Goal: Task Accomplishment & Management: Use online tool/utility

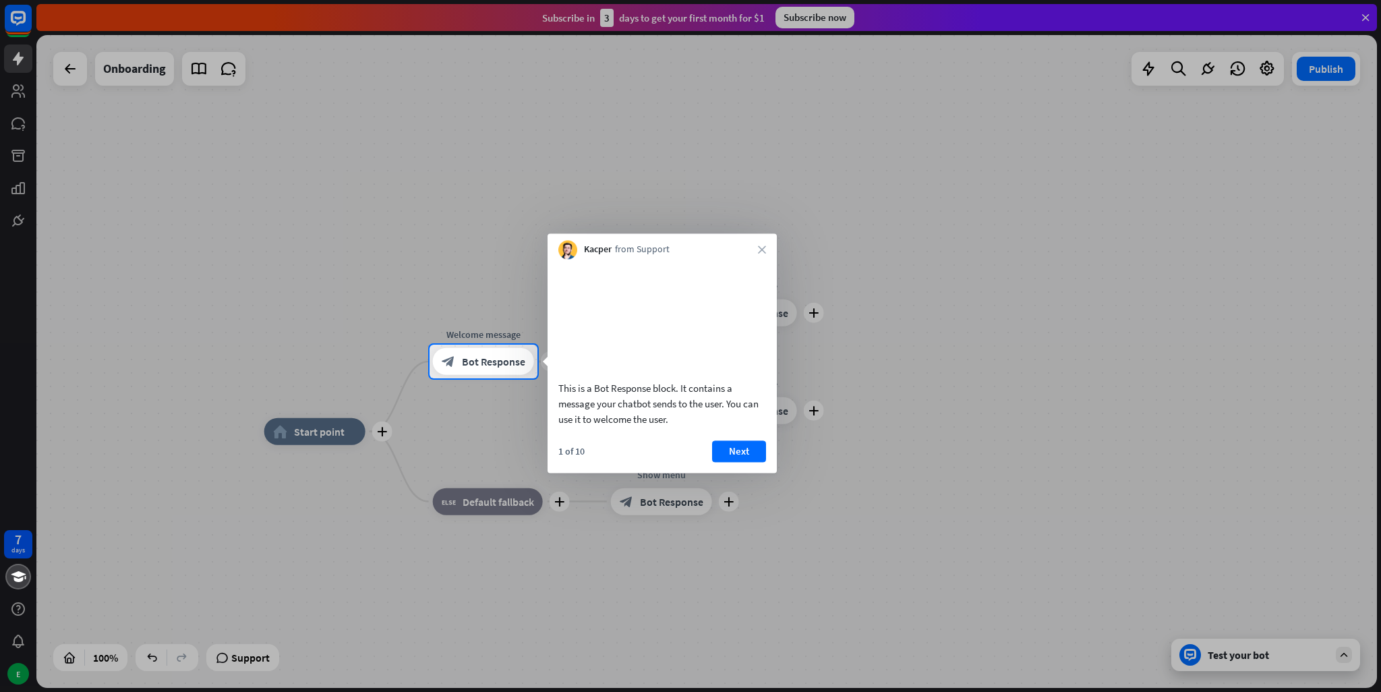
click at [764, 254] on icon "close" at bounding box center [762, 249] width 8 height 8
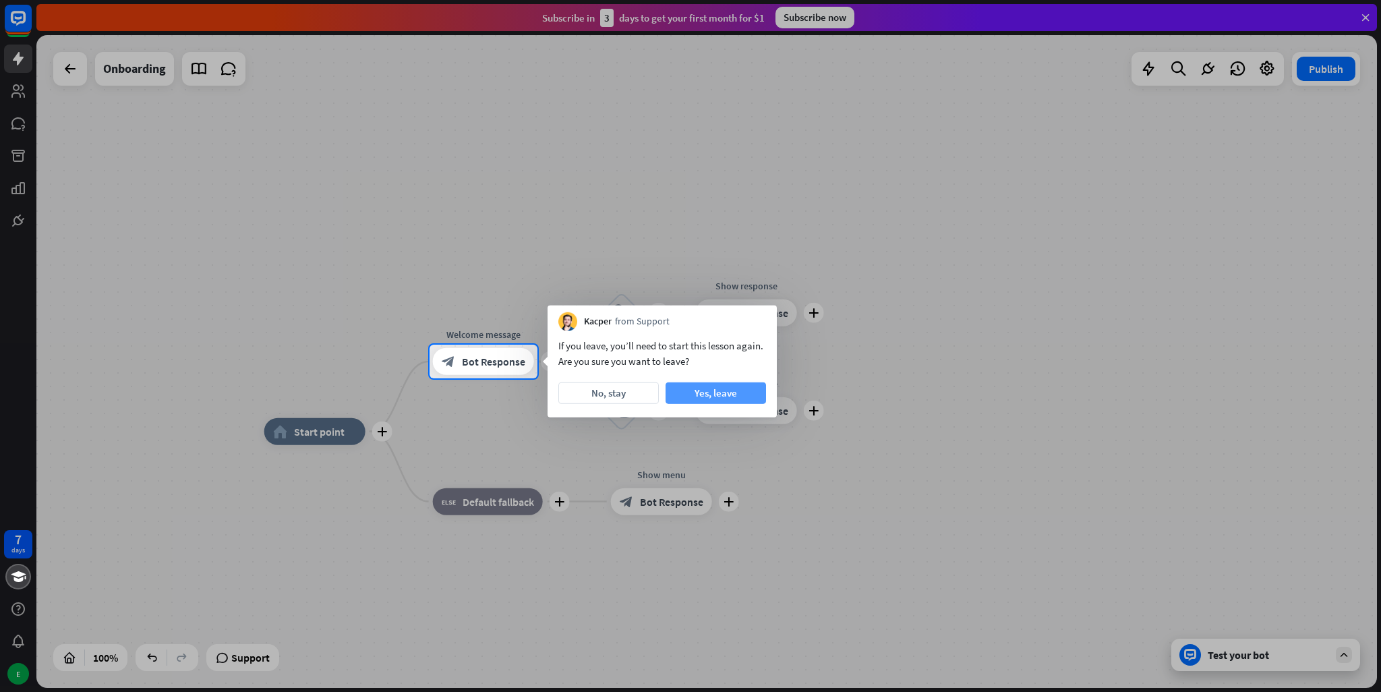
click at [716, 397] on button "Yes, leave" at bounding box center [716, 393] width 100 height 22
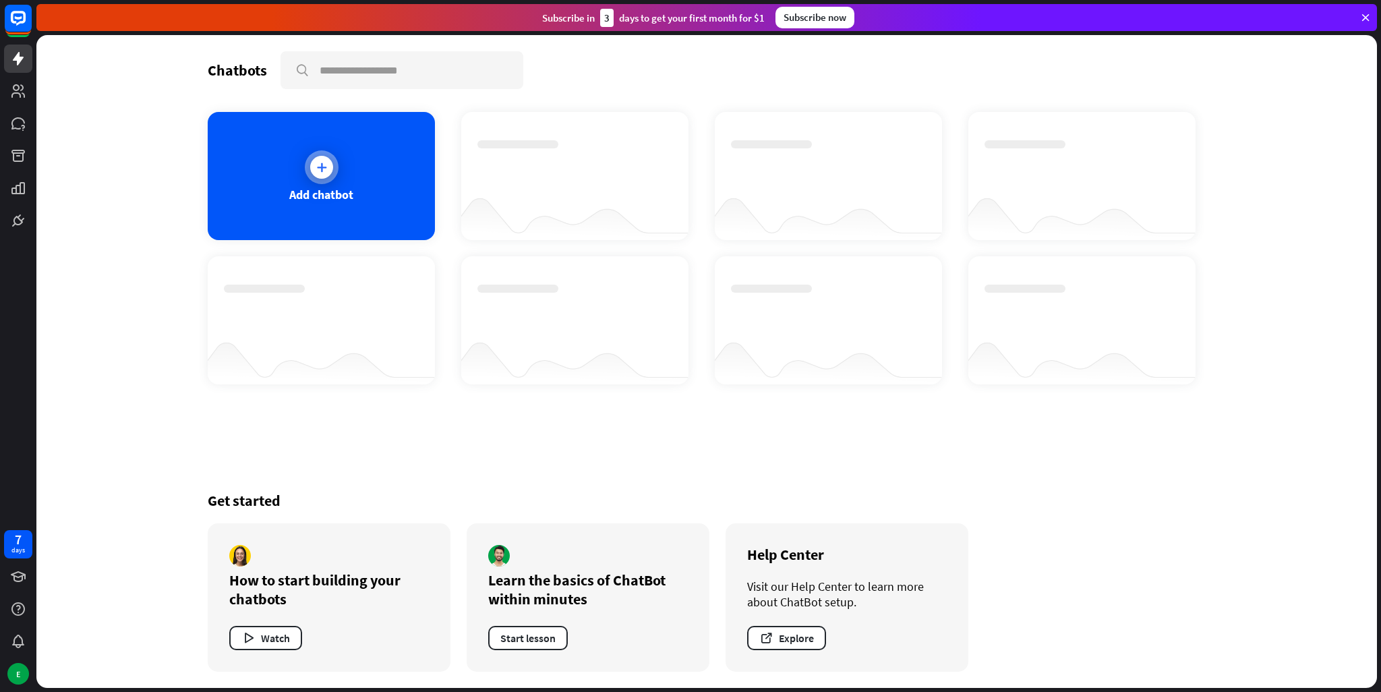
click at [326, 166] on icon at bounding box center [321, 167] width 13 height 13
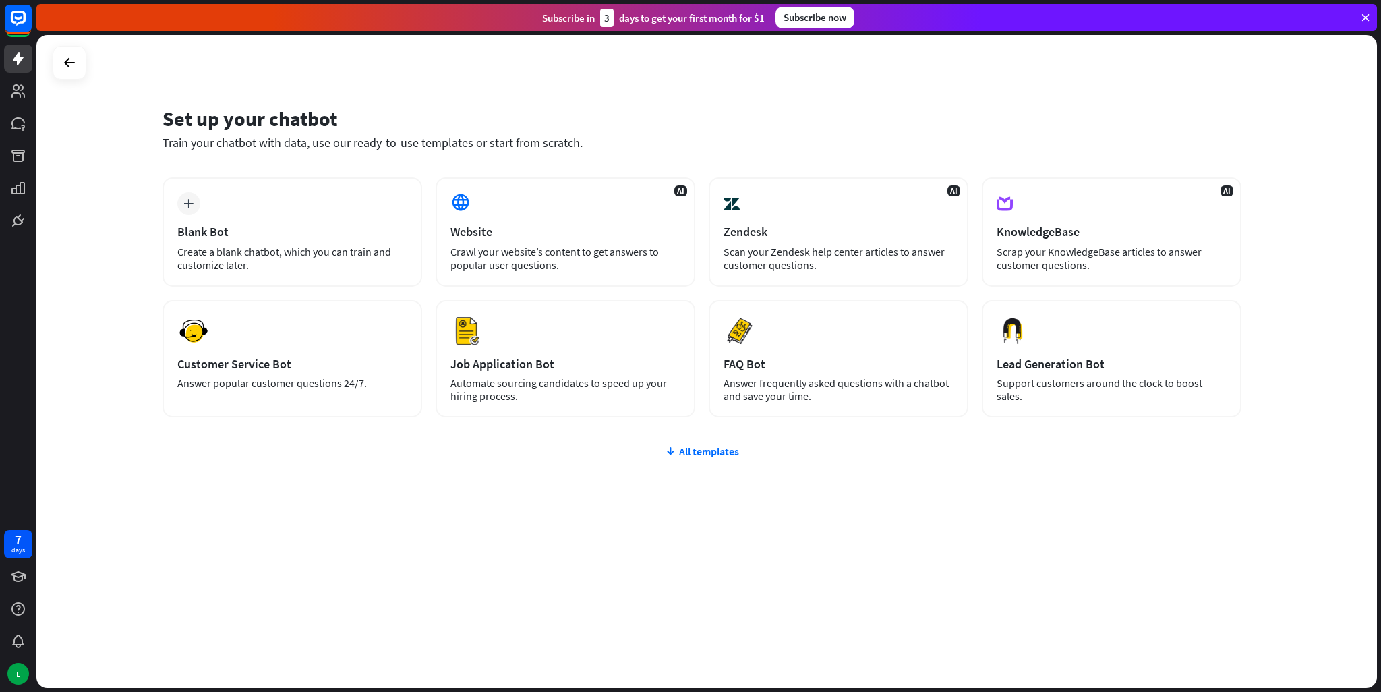
click at [502, 230] on div "Website" at bounding box center [566, 232] width 230 height 16
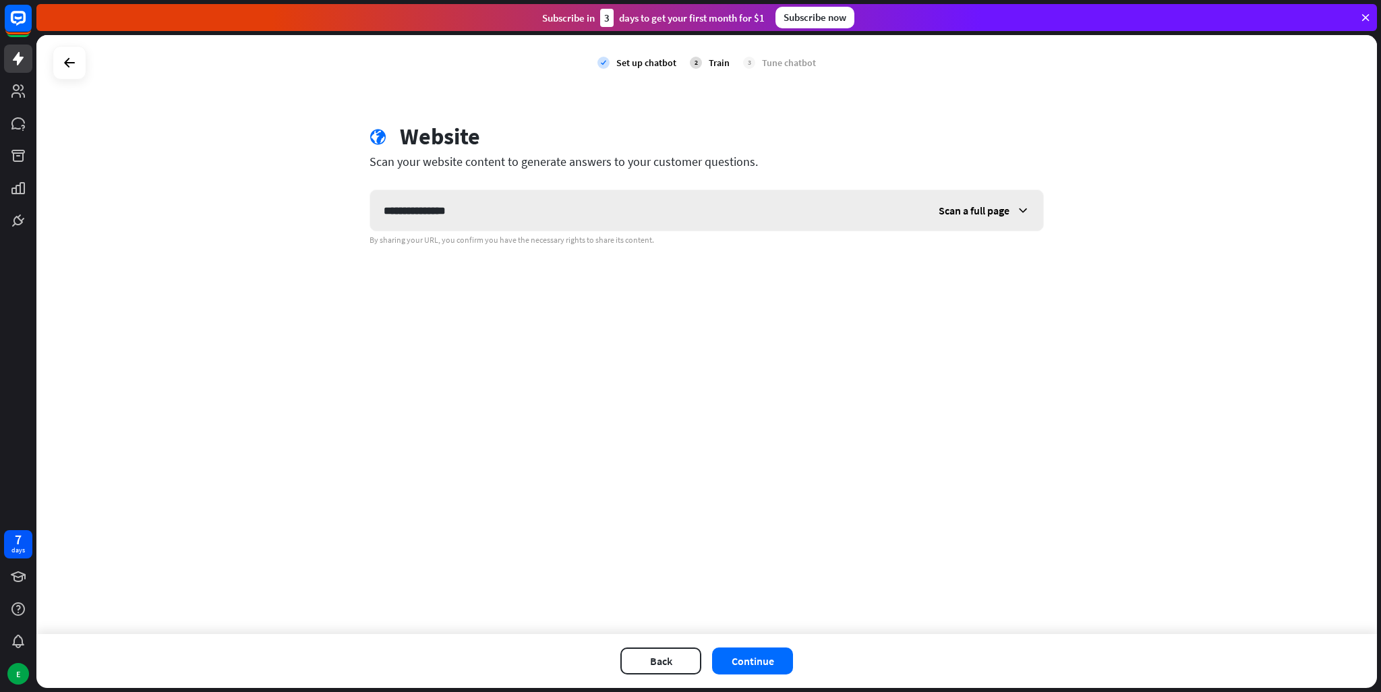
type input "**********"
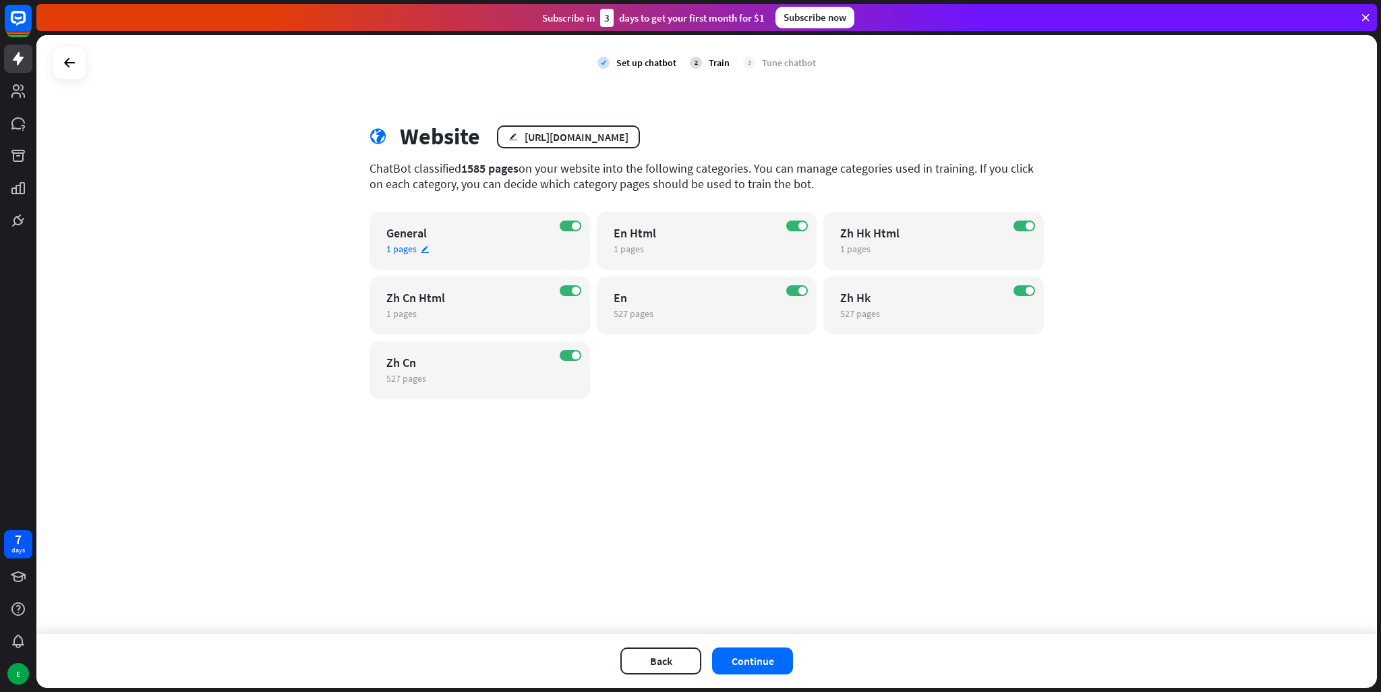
click at [570, 237] on div "ON General 1 pages edit" at bounding box center [480, 241] width 221 height 58
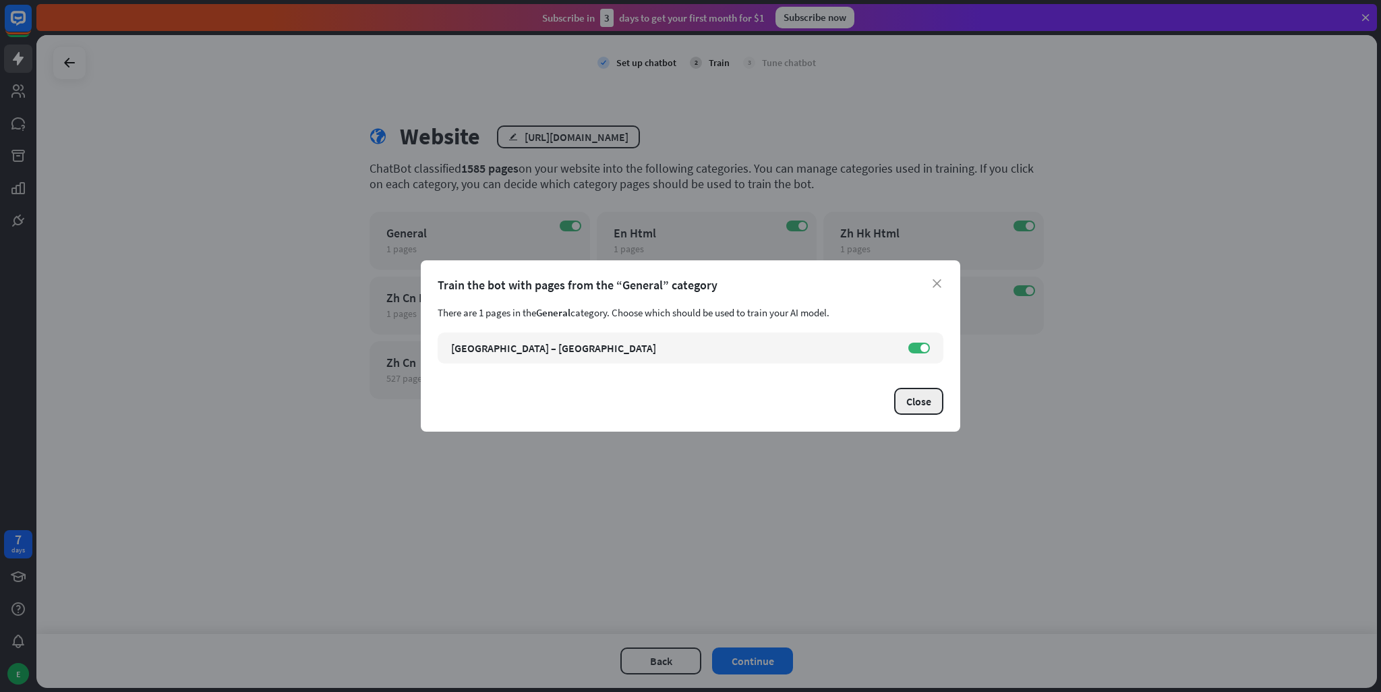
click at [916, 403] on button "Close" at bounding box center [918, 401] width 49 height 27
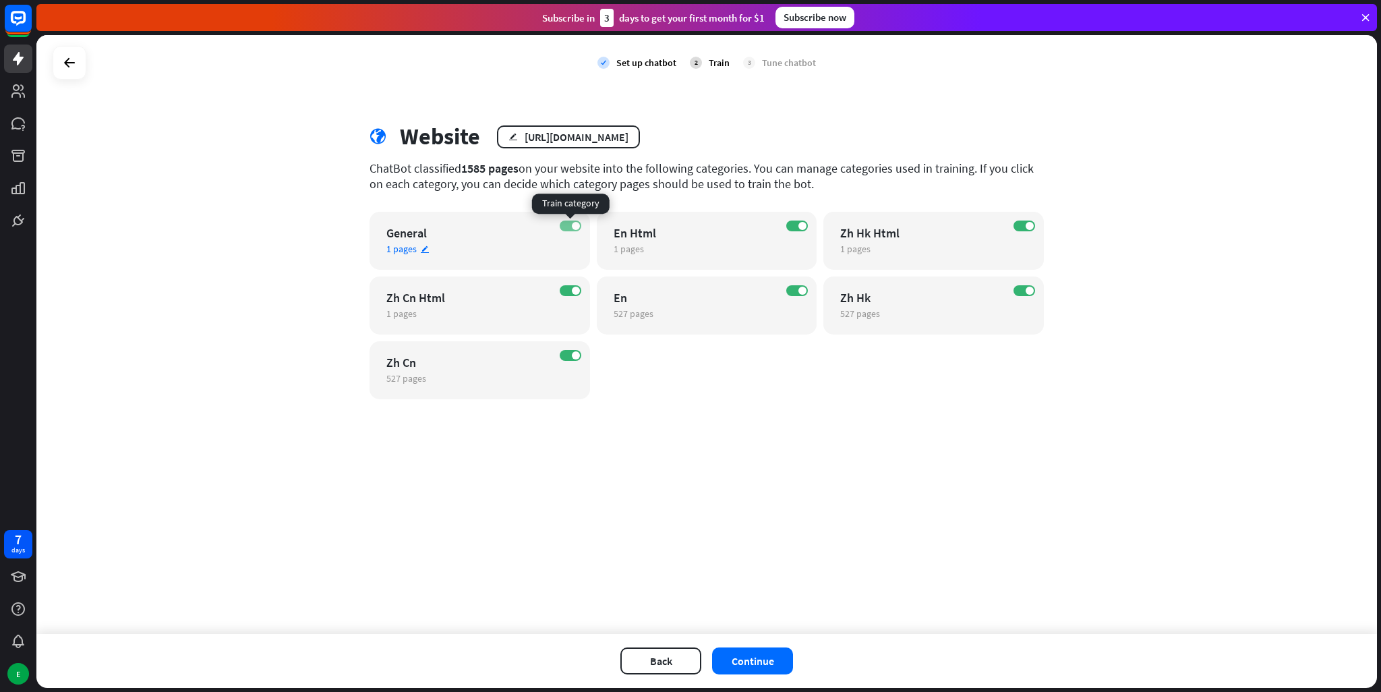
click at [577, 227] on span at bounding box center [576, 226] width 8 height 8
click at [572, 287] on label "ON" at bounding box center [571, 290] width 22 height 11
click at [579, 349] on div "ON Zh Cn 527 pages edit" at bounding box center [480, 370] width 221 height 58
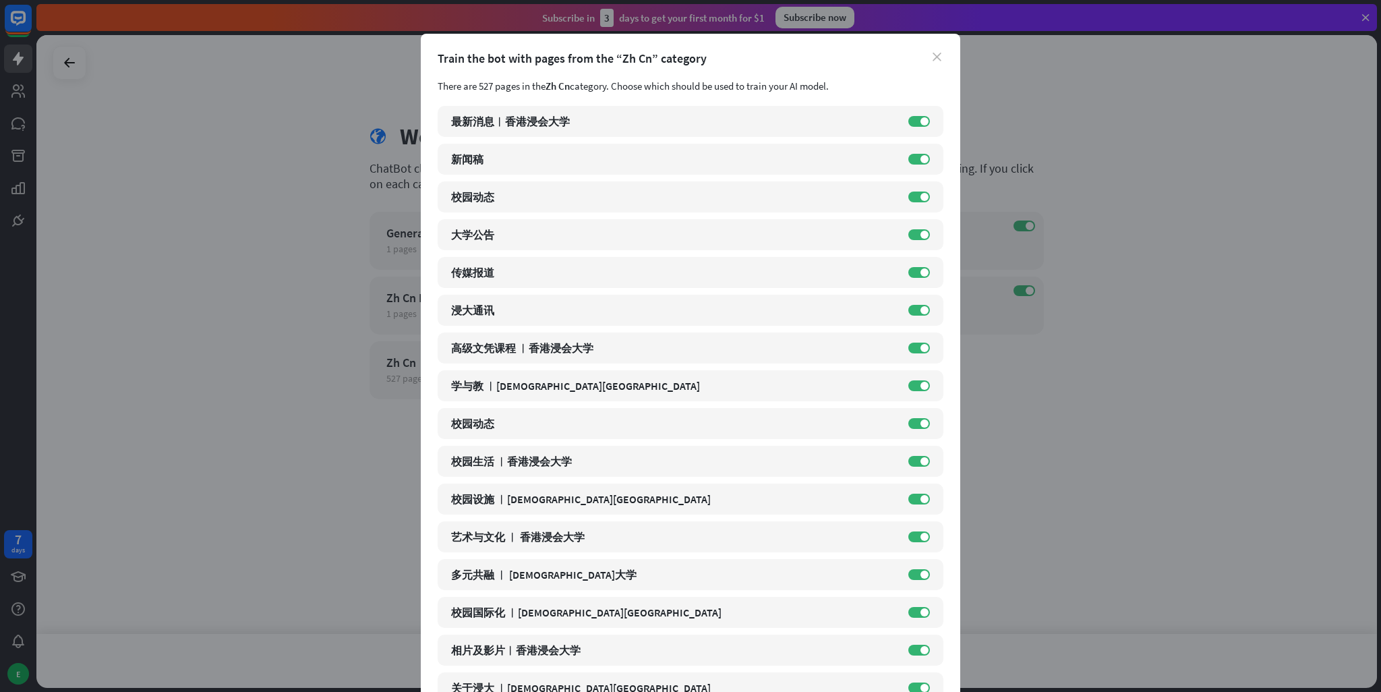
click at [933, 56] on icon "close" at bounding box center [937, 57] width 9 height 9
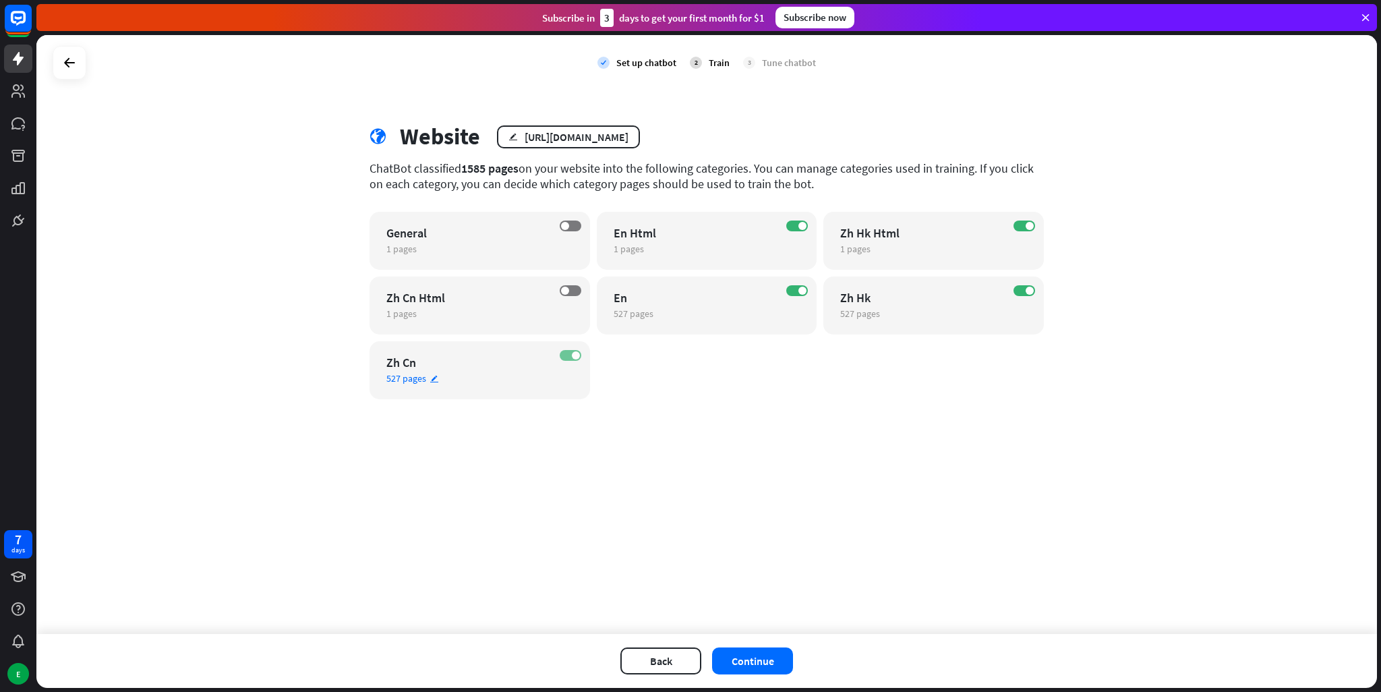
click at [575, 359] on label "ON" at bounding box center [571, 355] width 22 height 11
click at [801, 229] on span at bounding box center [802, 226] width 8 height 8
click at [1031, 228] on span at bounding box center [1030, 226] width 8 height 8
click at [1034, 297] on div "ON Zh Hk 527 pages edit" at bounding box center [933, 306] width 221 height 58
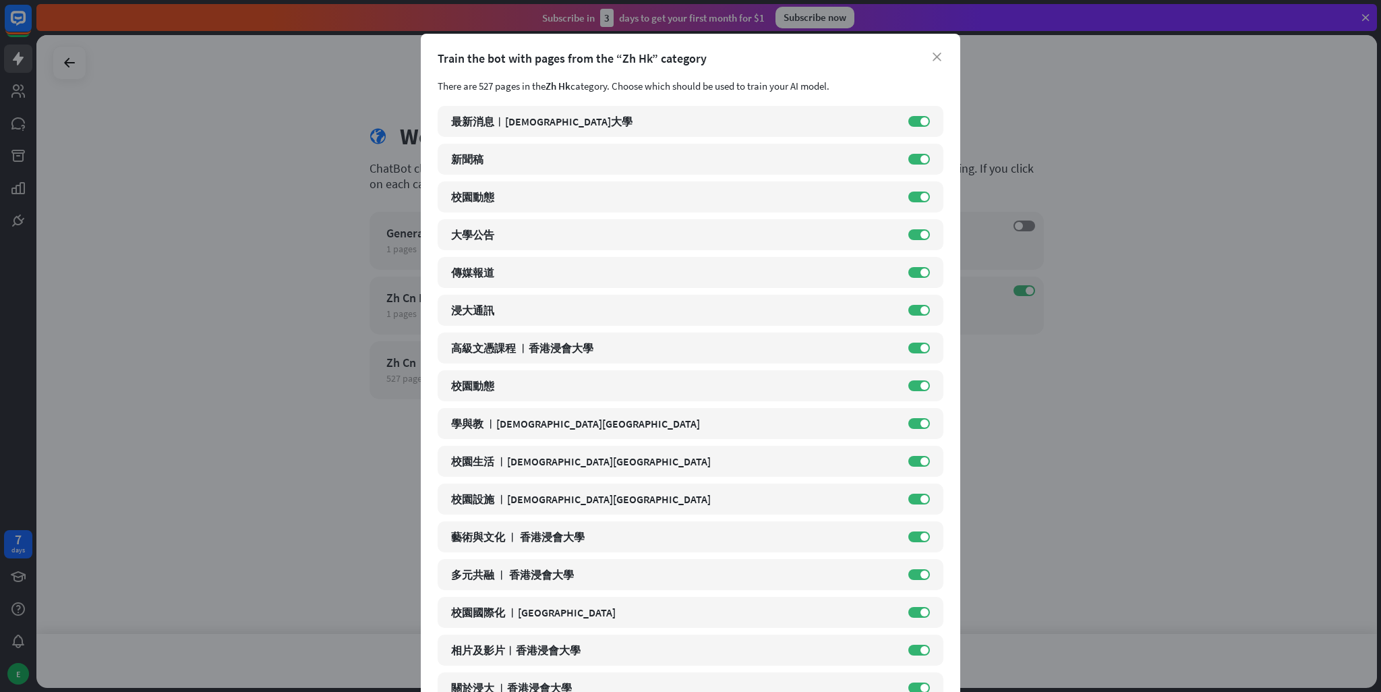
click at [1020, 283] on div "close Train the bot with pages from the “Zh Hk” category There are 527 pages in…" at bounding box center [690, 346] width 1381 height 692
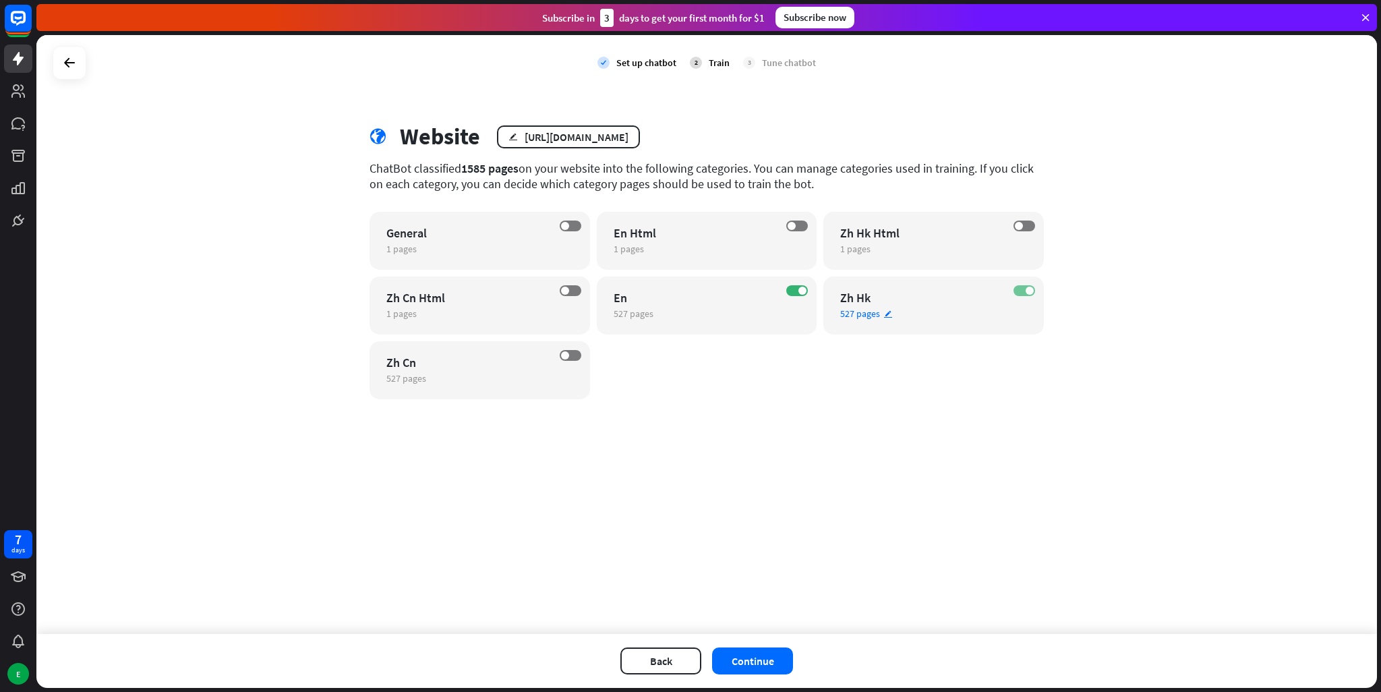
click at [1020, 293] on label "ON" at bounding box center [1025, 290] width 22 height 11
click at [760, 672] on button "Continue" at bounding box center [752, 660] width 81 height 27
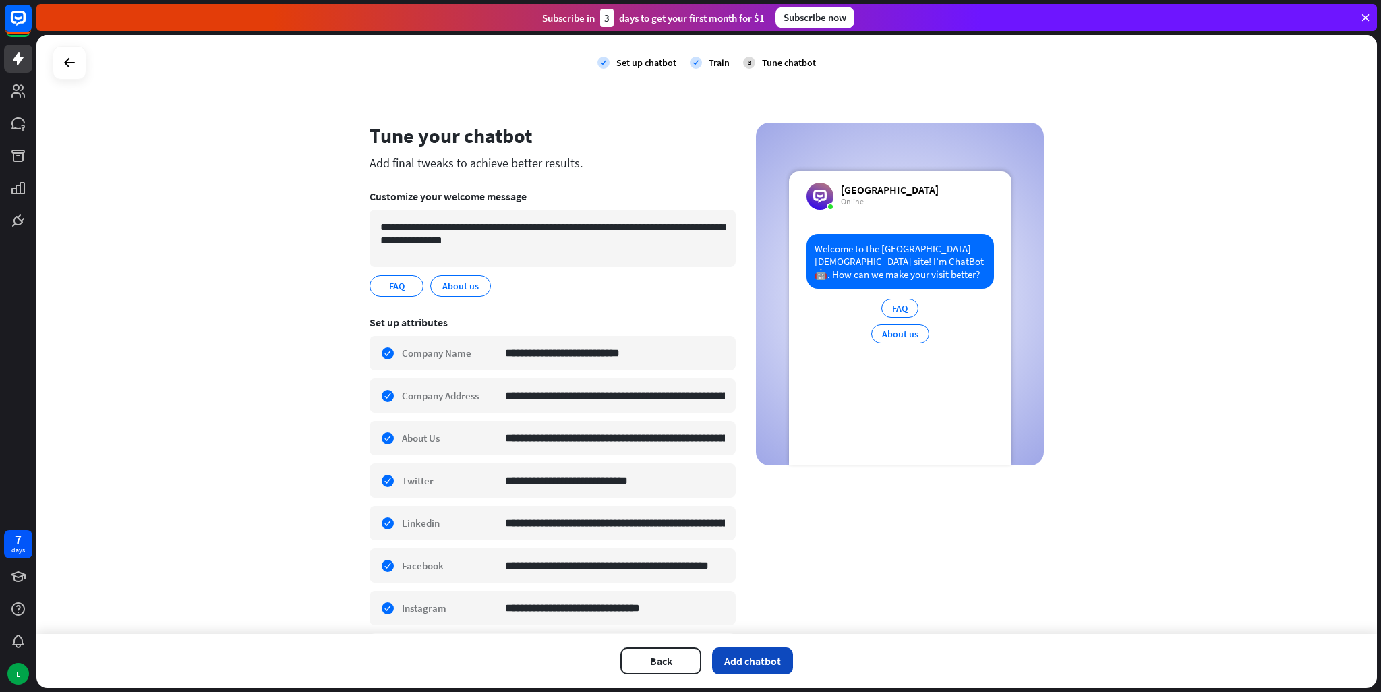
click at [770, 667] on button "Add chatbot" at bounding box center [752, 660] width 81 height 27
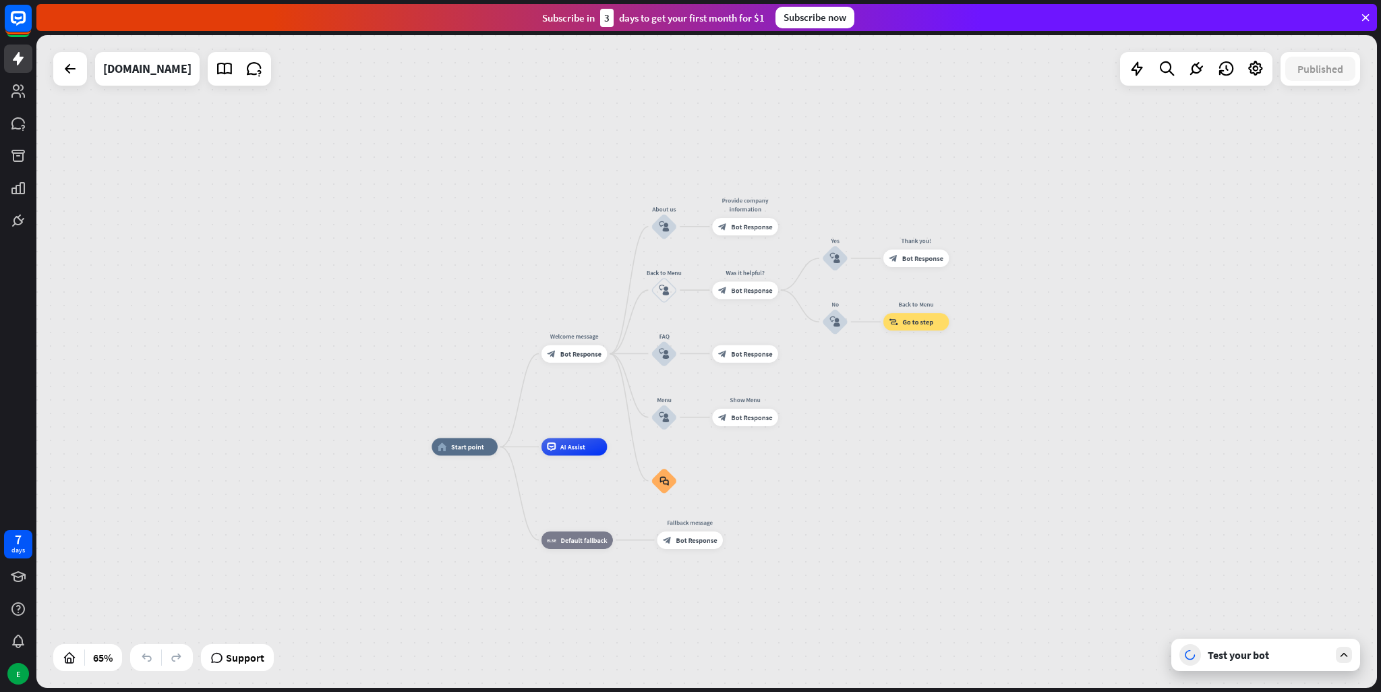
drag, startPoint x: 1022, startPoint y: 449, endPoint x: 918, endPoint y: 446, distance: 103.9
click at [918, 446] on div "home_2 Start point Welcome message block_bot_response Bot Response About us blo…" at bounding box center [706, 361] width 1341 height 653
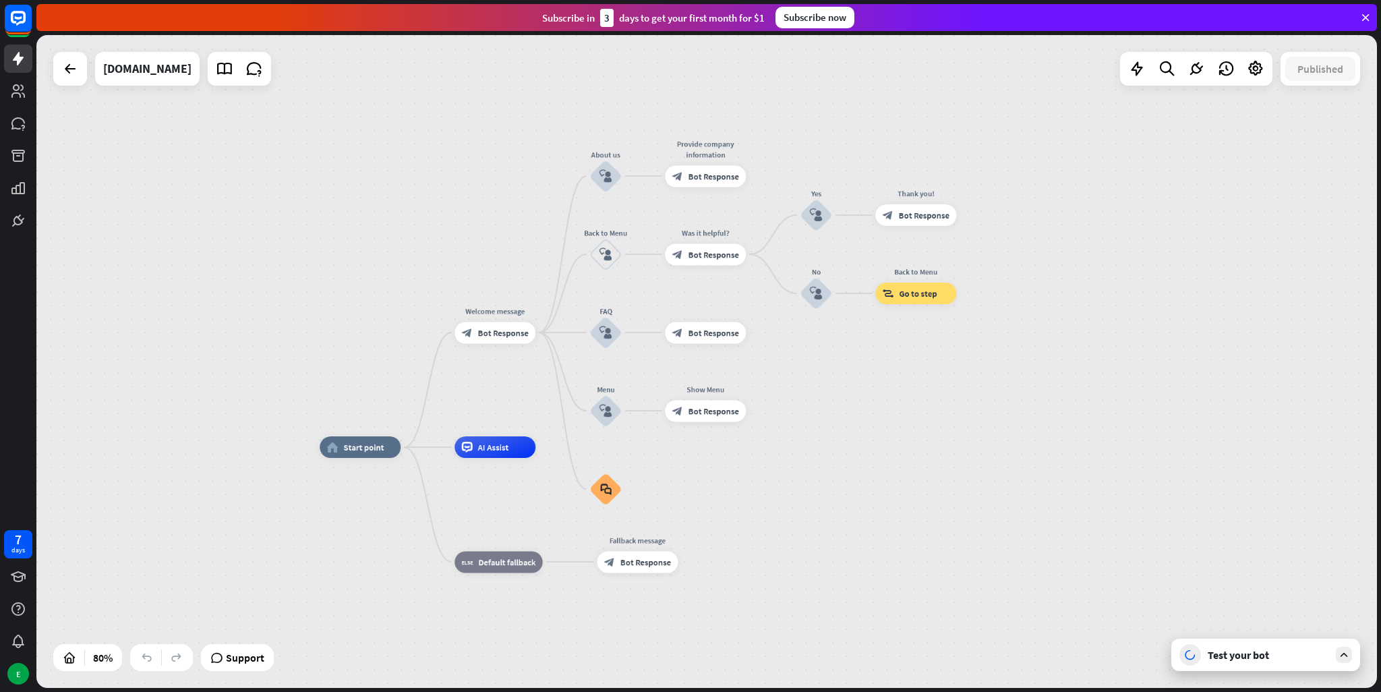
click at [1348, 664] on div "Test your bot" at bounding box center [1265, 655] width 189 height 32
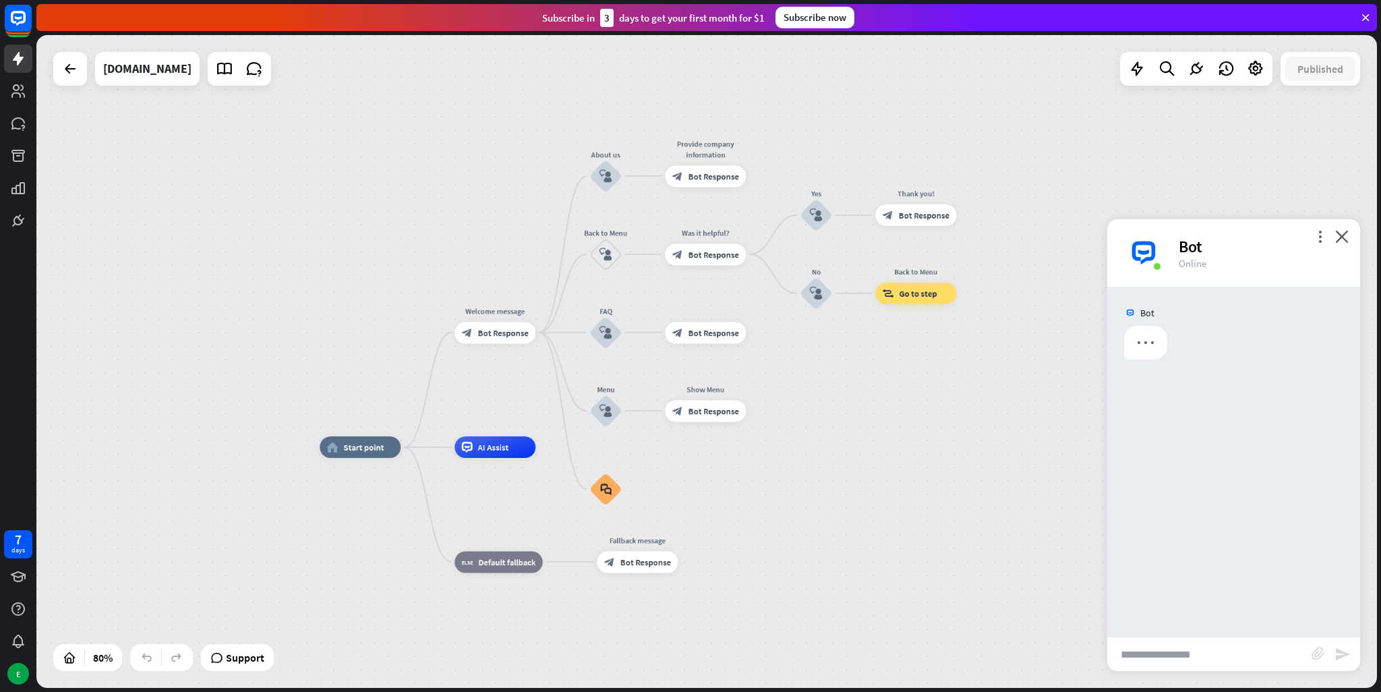
click at [1213, 660] on input "text" at bounding box center [1209, 654] width 204 height 34
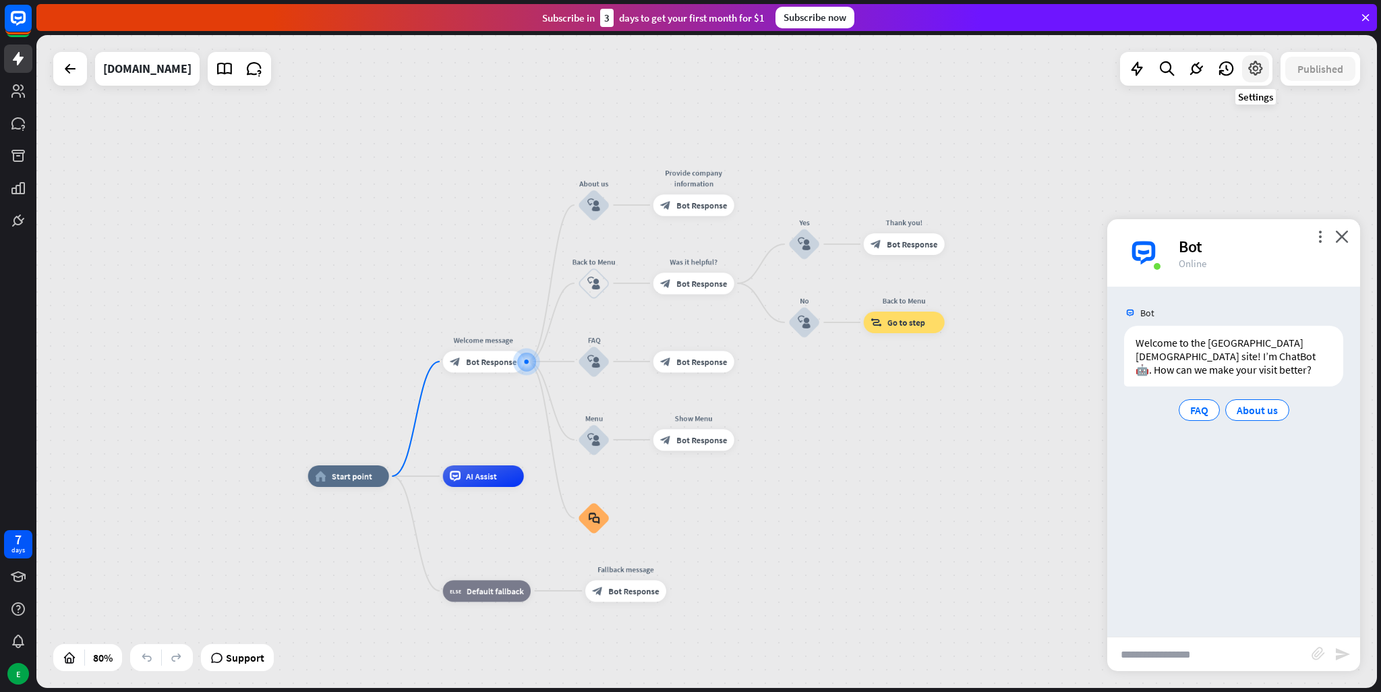
click at [1253, 67] on icon at bounding box center [1256, 69] width 18 height 18
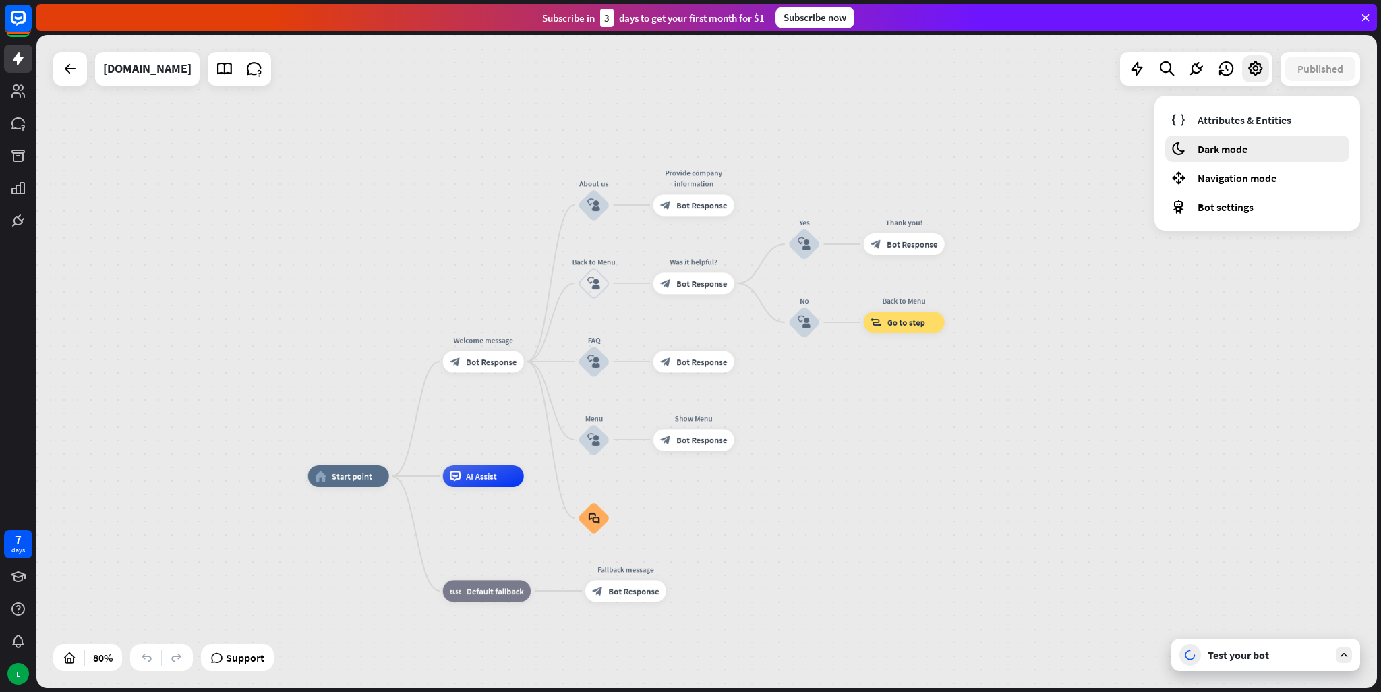
click at [1211, 147] on span "Dark mode" at bounding box center [1223, 148] width 50 height 13
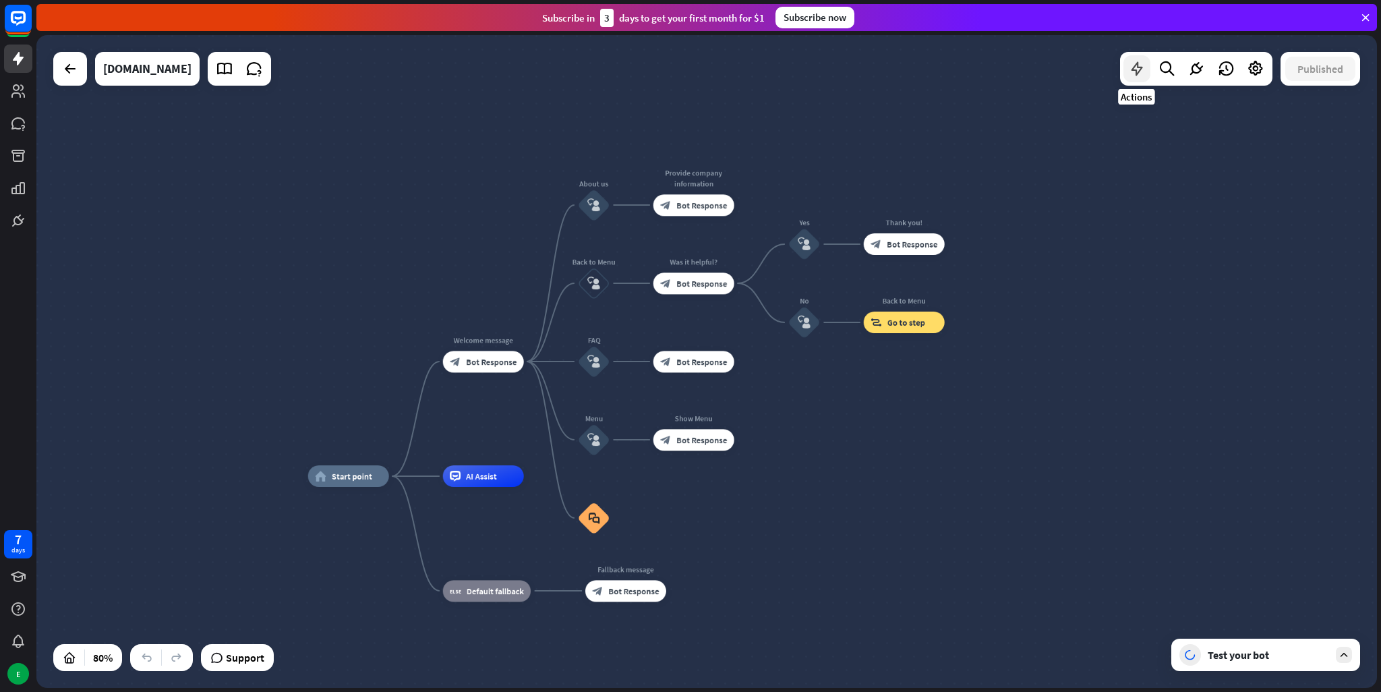
click at [1126, 71] on div at bounding box center [1137, 68] width 27 height 27
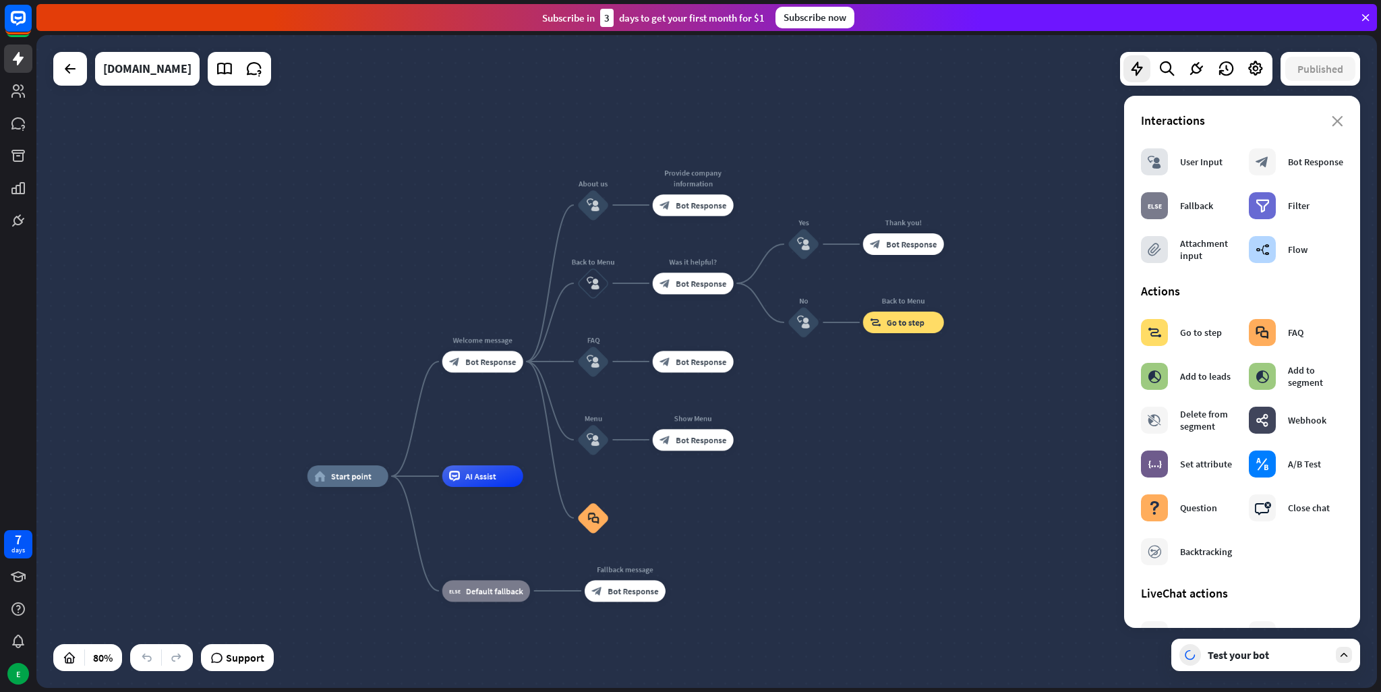
click at [1068, 113] on div "home_2 Start point Welcome message block_bot_response Bot Response About us blo…" at bounding box center [706, 361] width 1341 height 653
click at [1246, 651] on div "Test your bot" at bounding box center [1268, 654] width 121 height 13
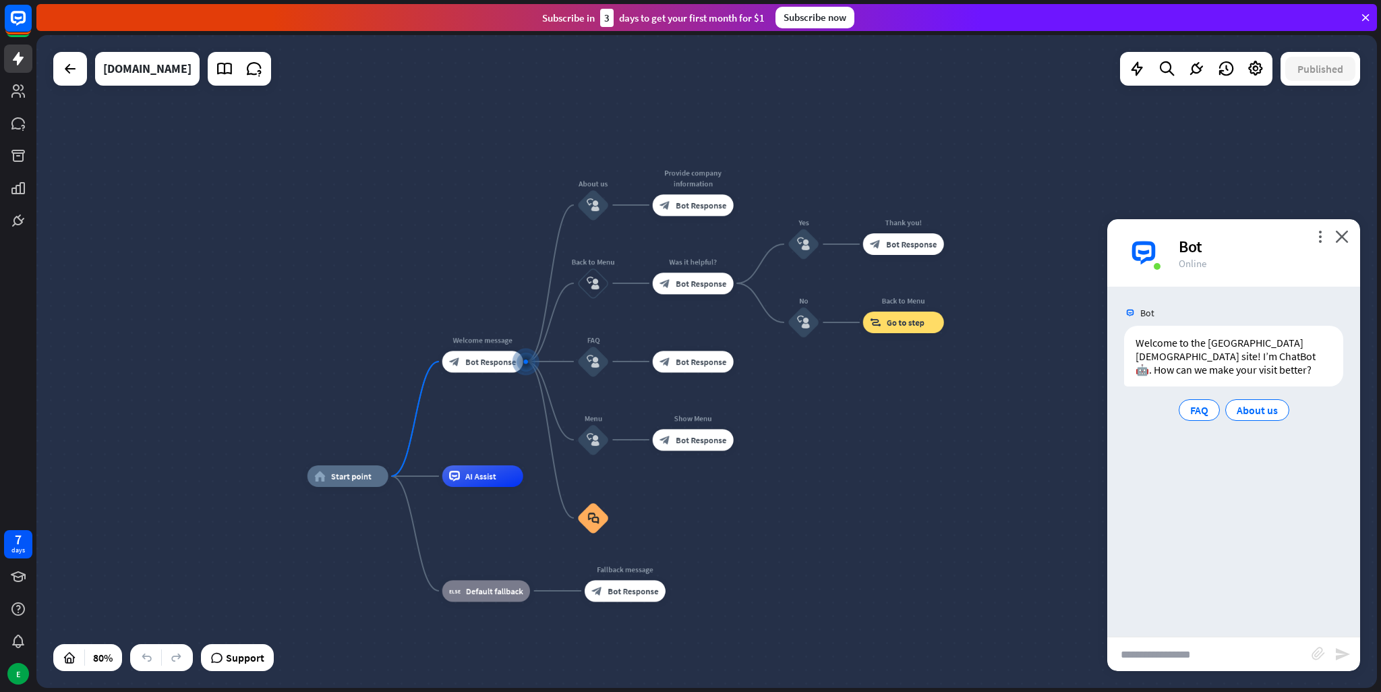
click at [1185, 659] on input "text" at bounding box center [1209, 654] width 204 height 34
type input "**********"
click at [1342, 651] on icon "send" at bounding box center [1343, 654] width 16 height 16
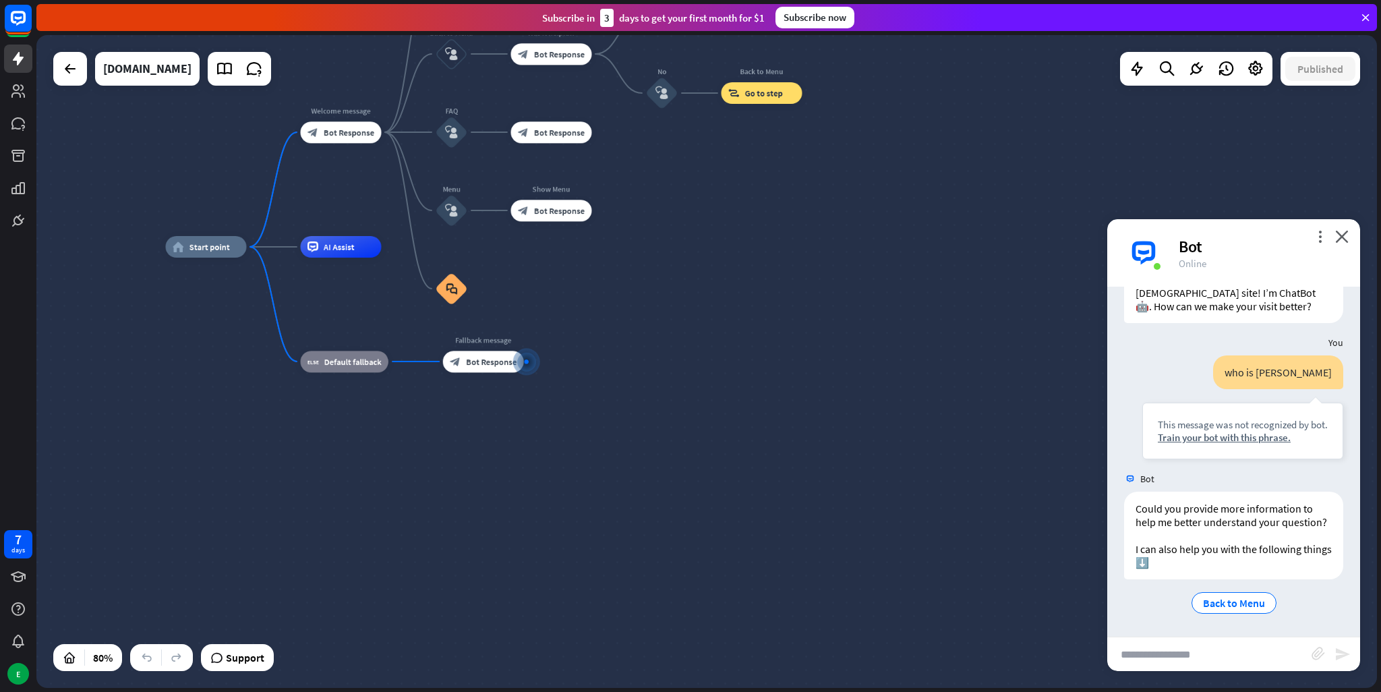
scroll to position [76, 0]
click at [1133, 661] on input "text" at bounding box center [1209, 654] width 204 height 34
type input "**********"
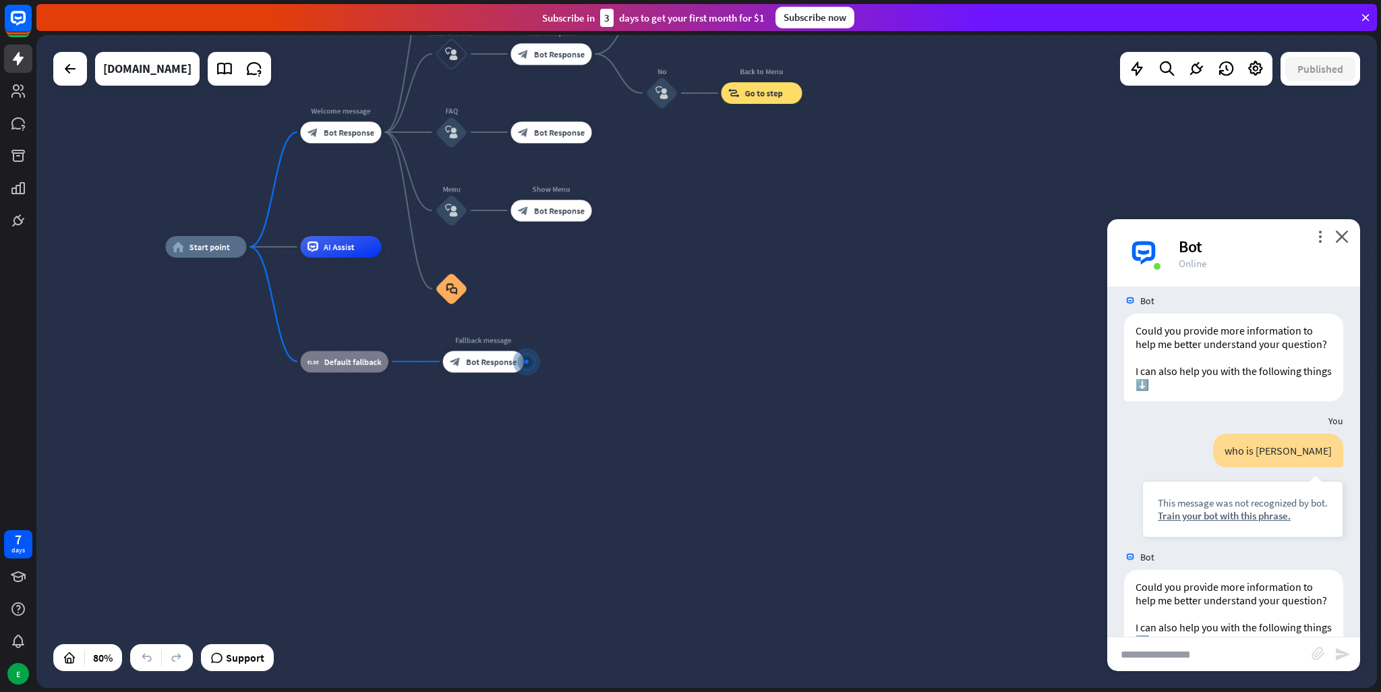
scroll to position [345, 0]
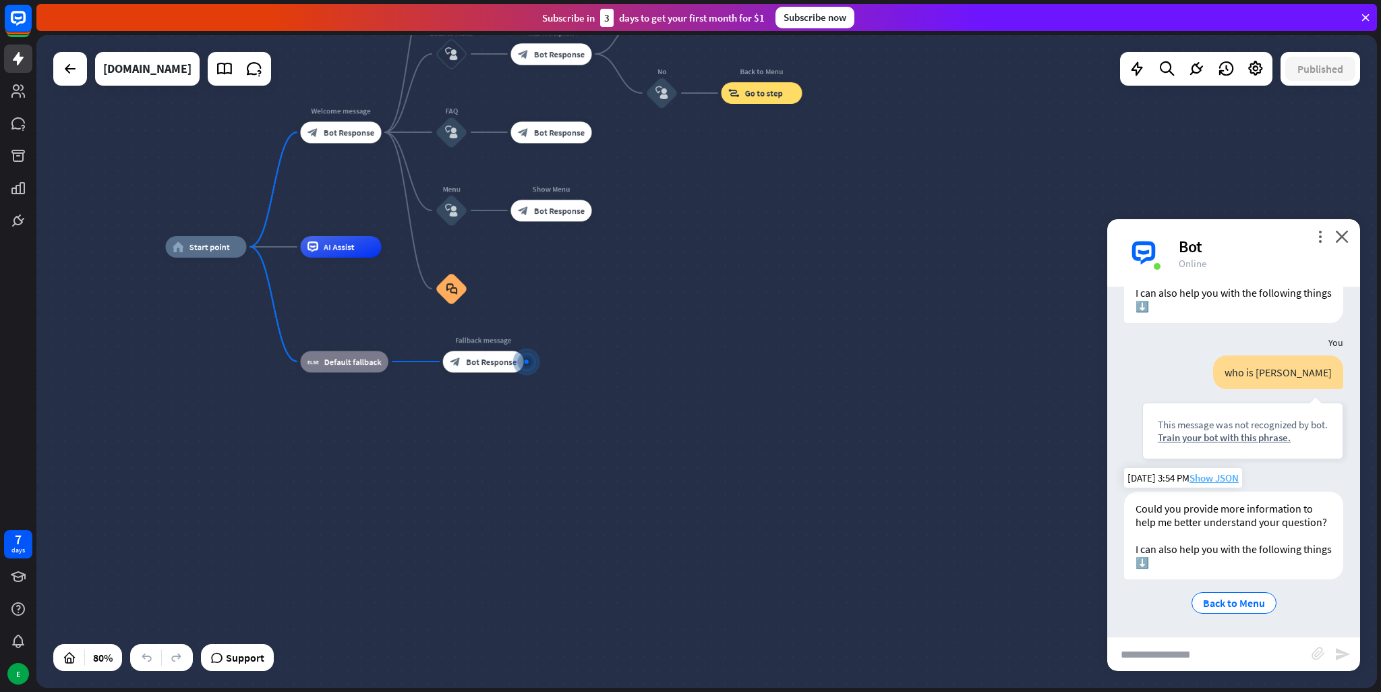
click at [1226, 471] on span "Show JSON" at bounding box center [1214, 477] width 49 height 13
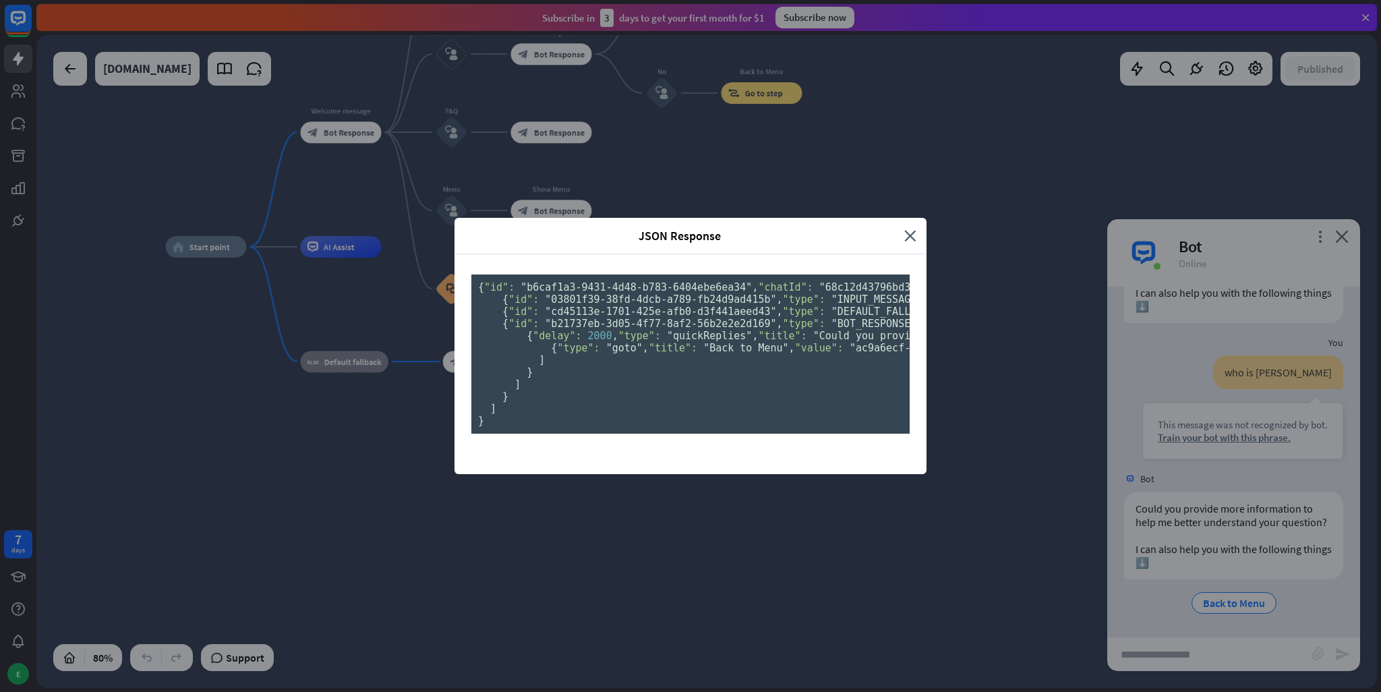
click at [895, 228] on div "JSON Response" at bounding box center [685, 236] width 440 height 16
drag, startPoint x: 901, startPoint y: 55, endPoint x: 910, endPoint y: 55, distance: 8.8
click at [906, 228] on icon "close" at bounding box center [910, 236] width 12 height 16
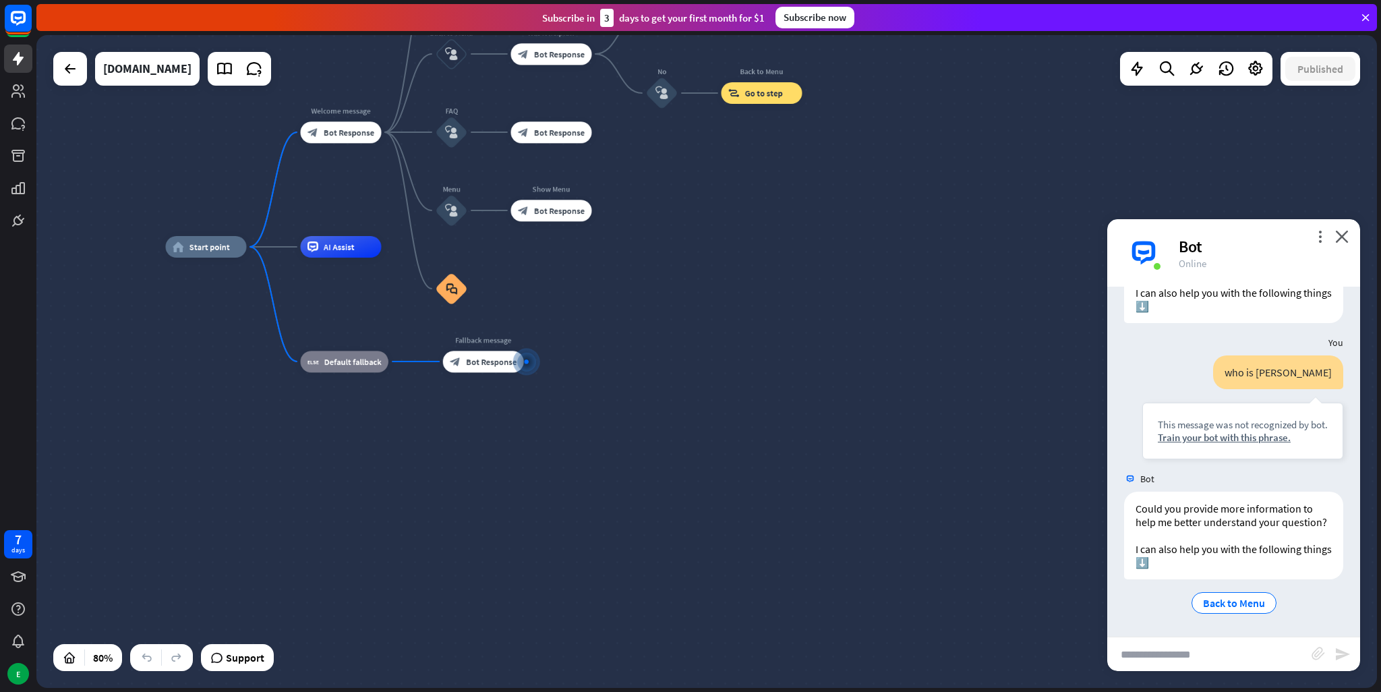
click at [1233, 659] on input "text" at bounding box center [1209, 654] width 204 height 34
type input "**********"
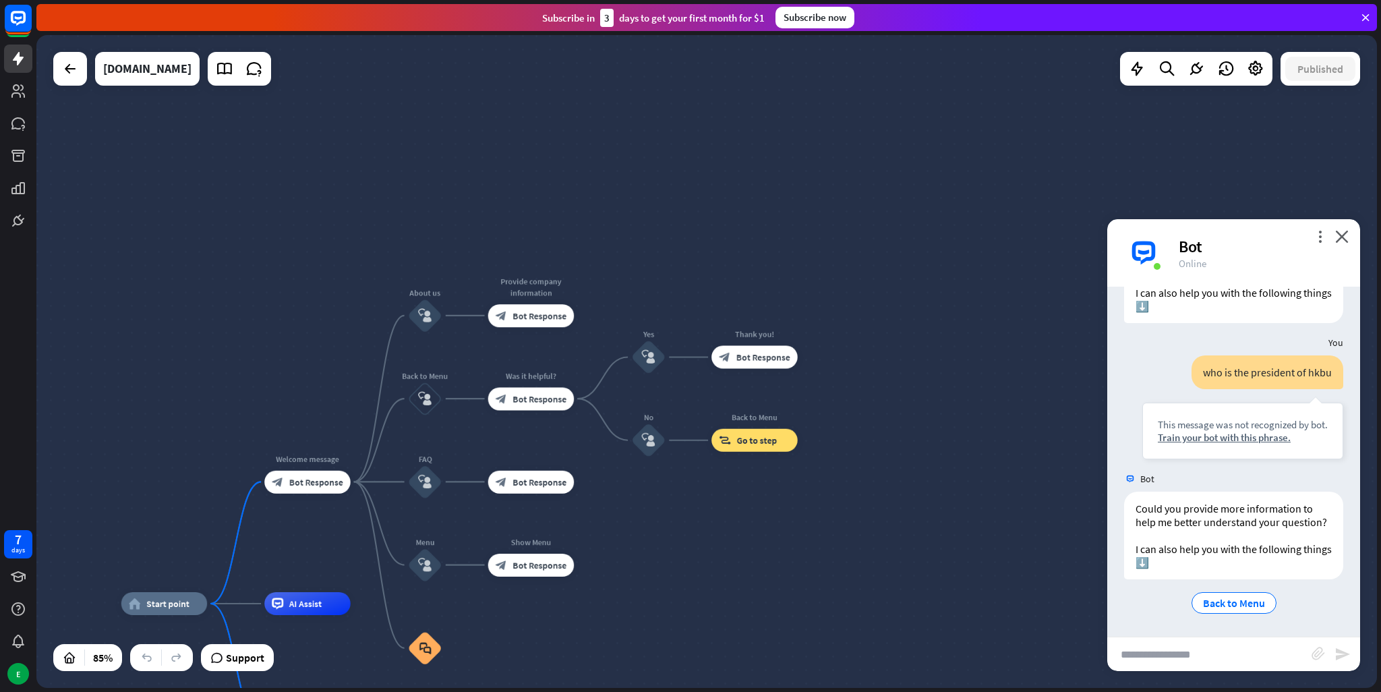
drag, startPoint x: 731, startPoint y: 651, endPoint x: 740, endPoint y: 718, distance: 67.3
click at [740, 691] on html "7 days E close Product Help First steps Get started with ChatBot Help Center Fo…" at bounding box center [690, 346] width 1381 height 692
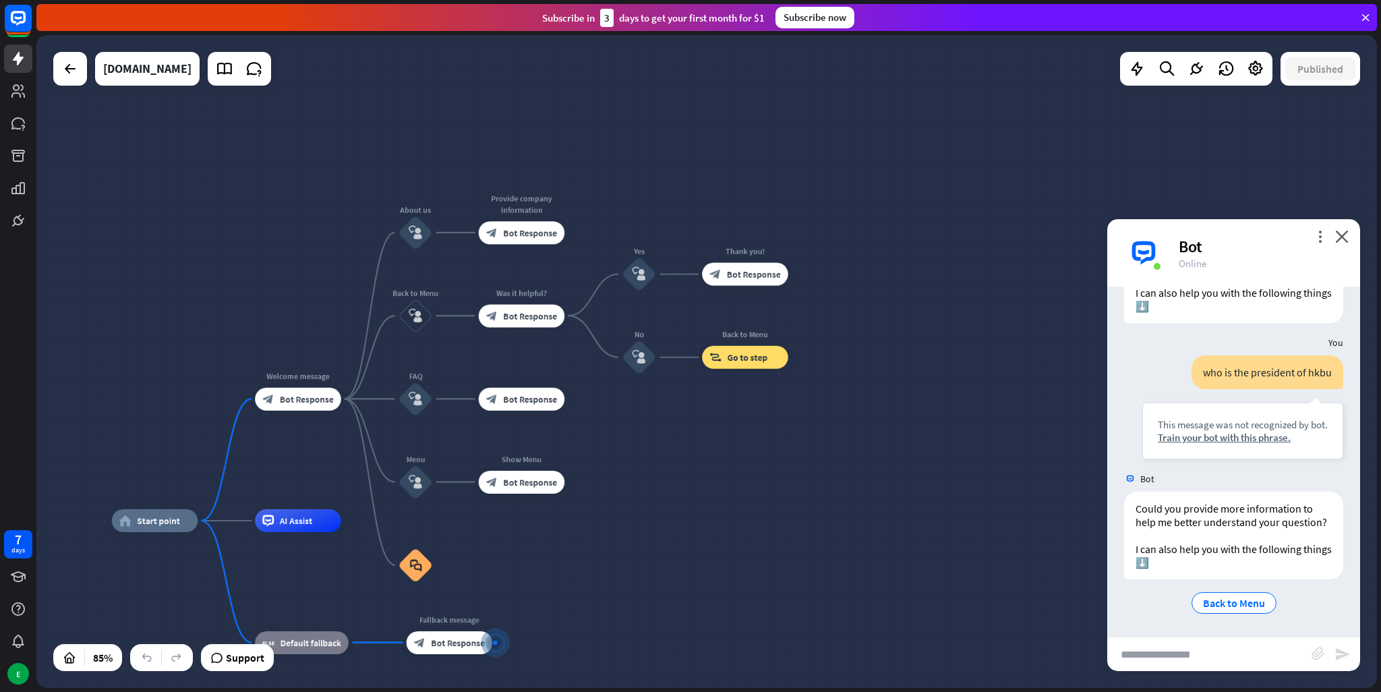
drag, startPoint x: 736, startPoint y: 635, endPoint x: 704, endPoint y: 357, distance: 279.1
